Goal: Navigation & Orientation: Find specific page/section

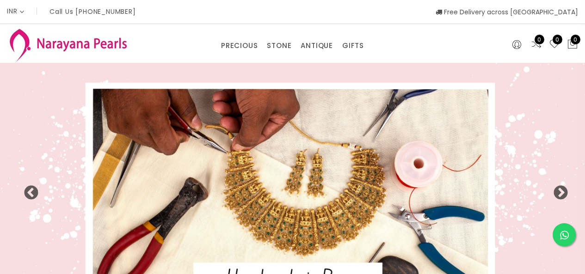
select select "INR"
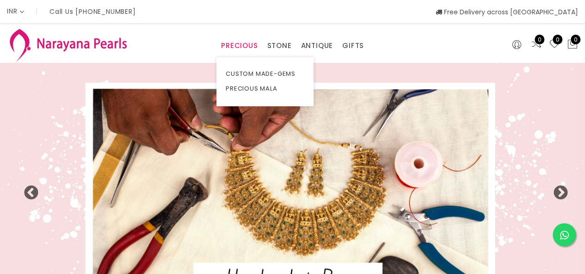
click at [233, 49] on link "PRECIOUS" at bounding box center [239, 46] width 37 height 14
click at [242, 45] on link "PRECIOUS" at bounding box center [239, 46] width 37 height 14
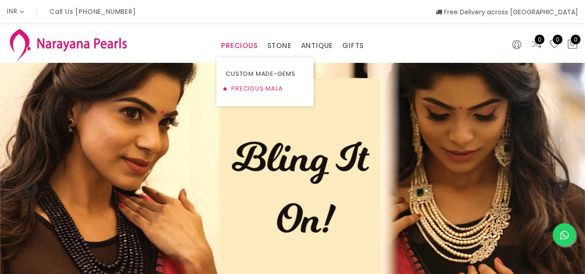
click at [251, 87] on link "PRECIOUS MALA" at bounding box center [265, 88] width 79 height 15
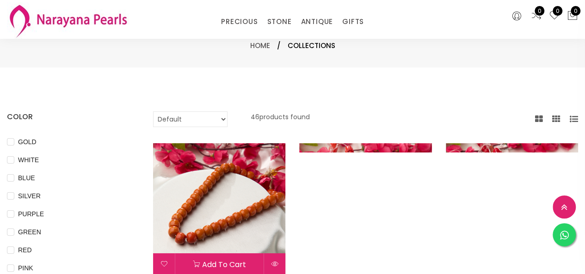
scroll to position [139, 0]
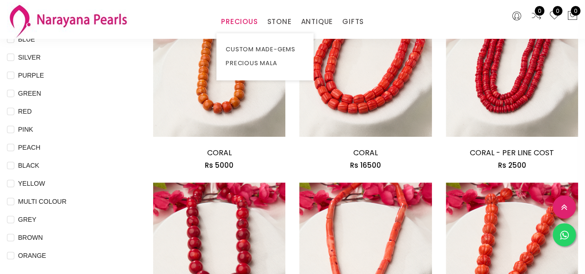
click at [240, 19] on link "PRECIOUS" at bounding box center [239, 22] width 37 height 14
click at [263, 49] on link "CUSTOM MADE-GEMS" at bounding box center [265, 50] width 79 height 14
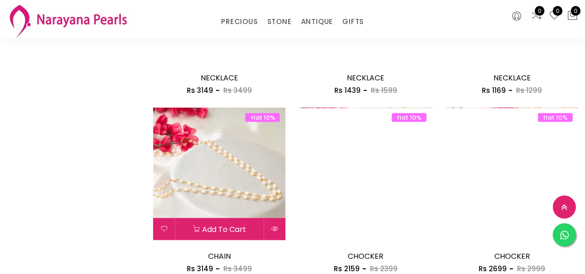
scroll to position [1202, 0]
